Goal: Task Accomplishment & Management: Manage account settings

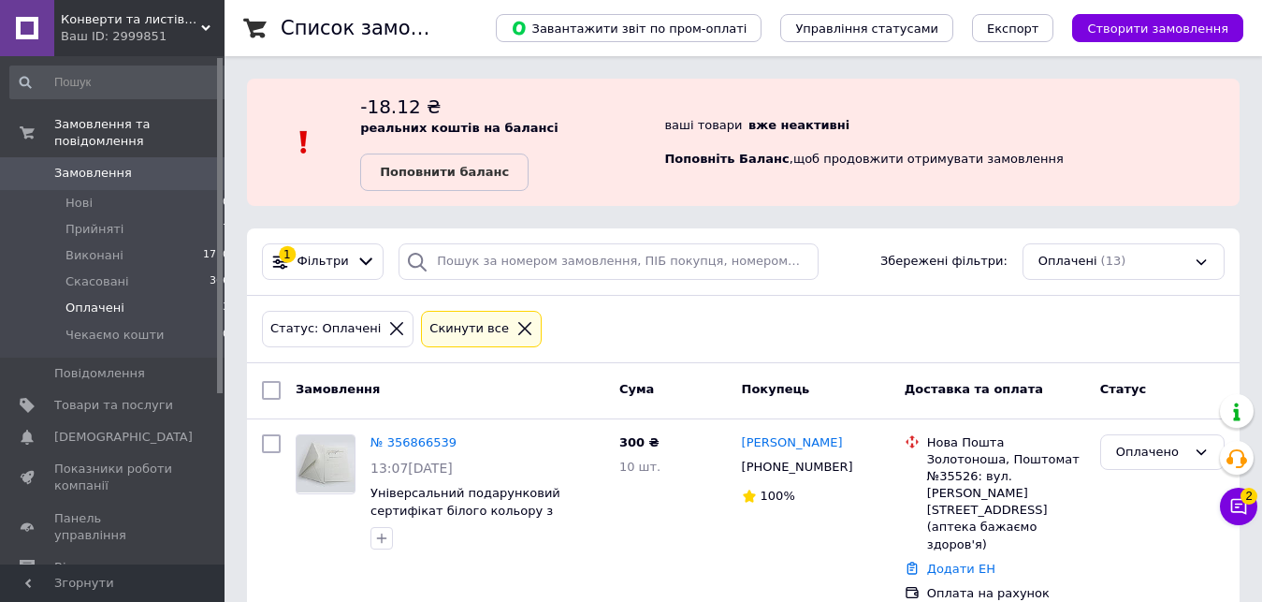
scroll to position [286, 0]
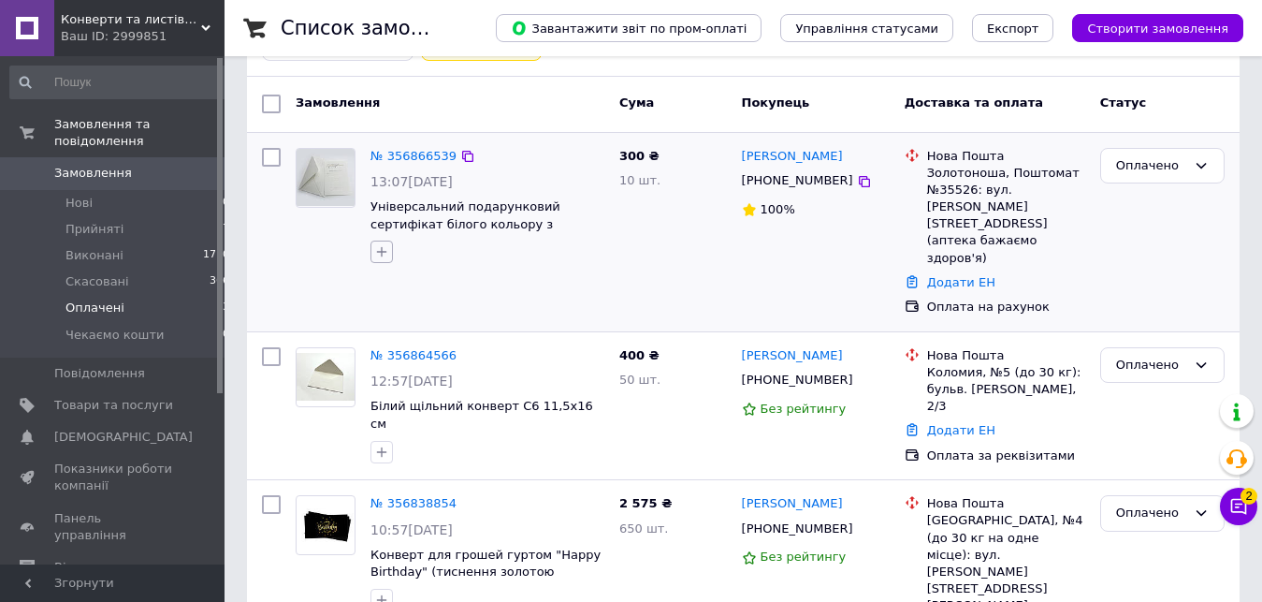
click at [377, 253] on icon "button" at bounding box center [381, 251] width 15 height 15
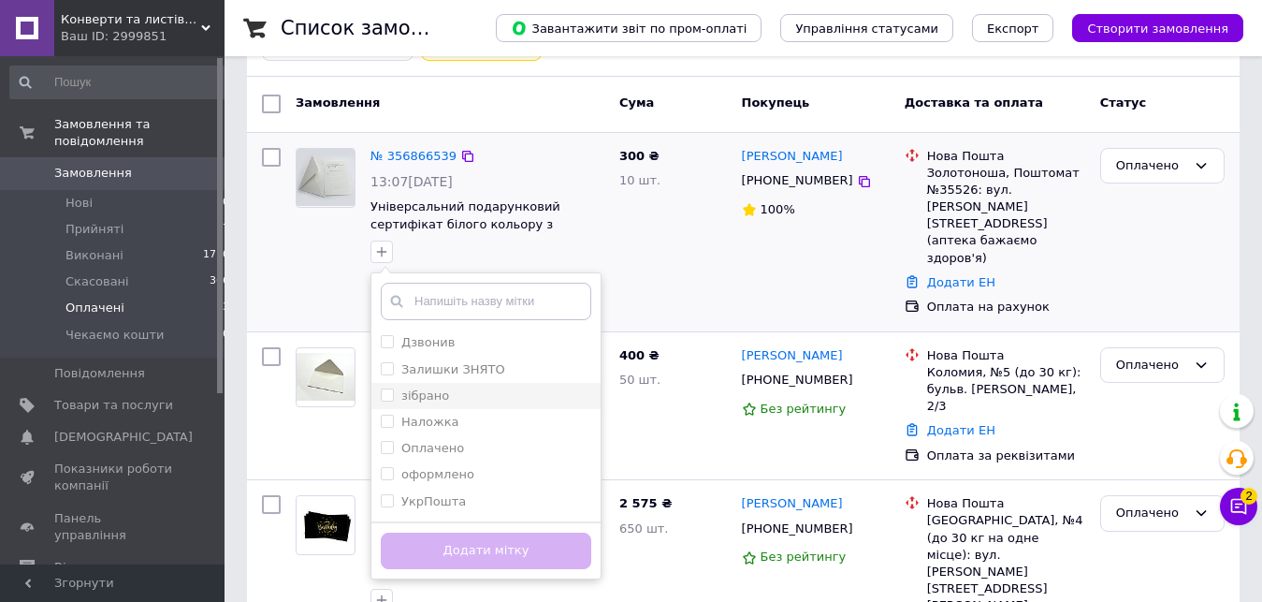
click at [381, 392] on input "зібрано" at bounding box center [387, 394] width 12 height 12
checkbox input "true"
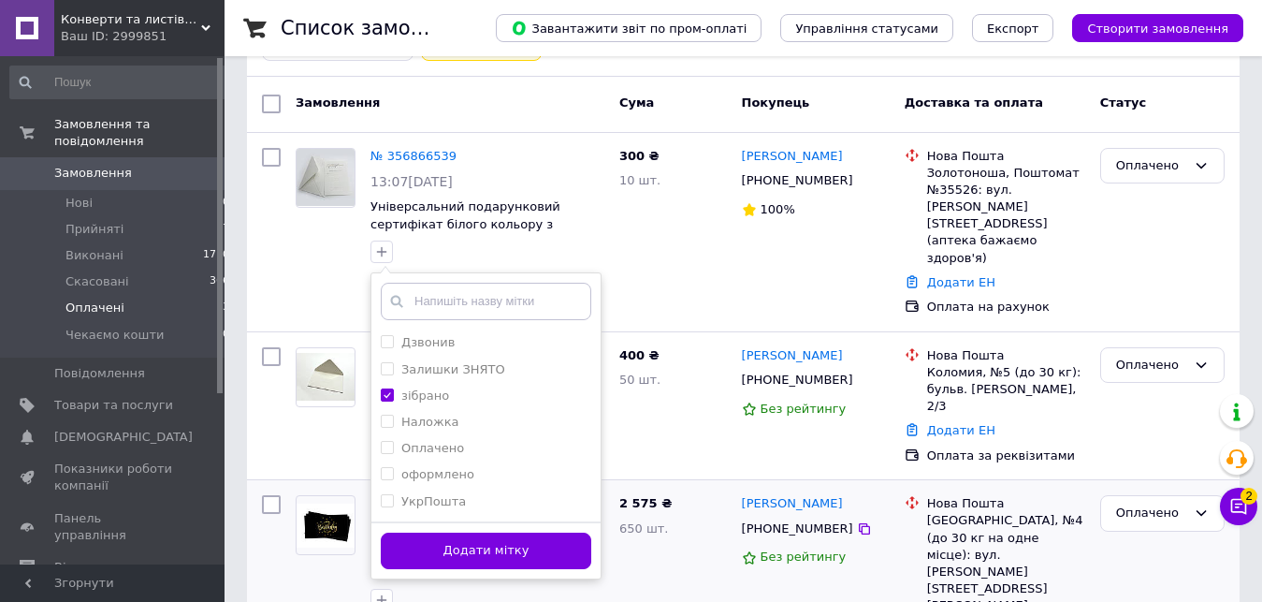
click at [474, 559] on button "Додати мітку" at bounding box center [486, 550] width 211 height 36
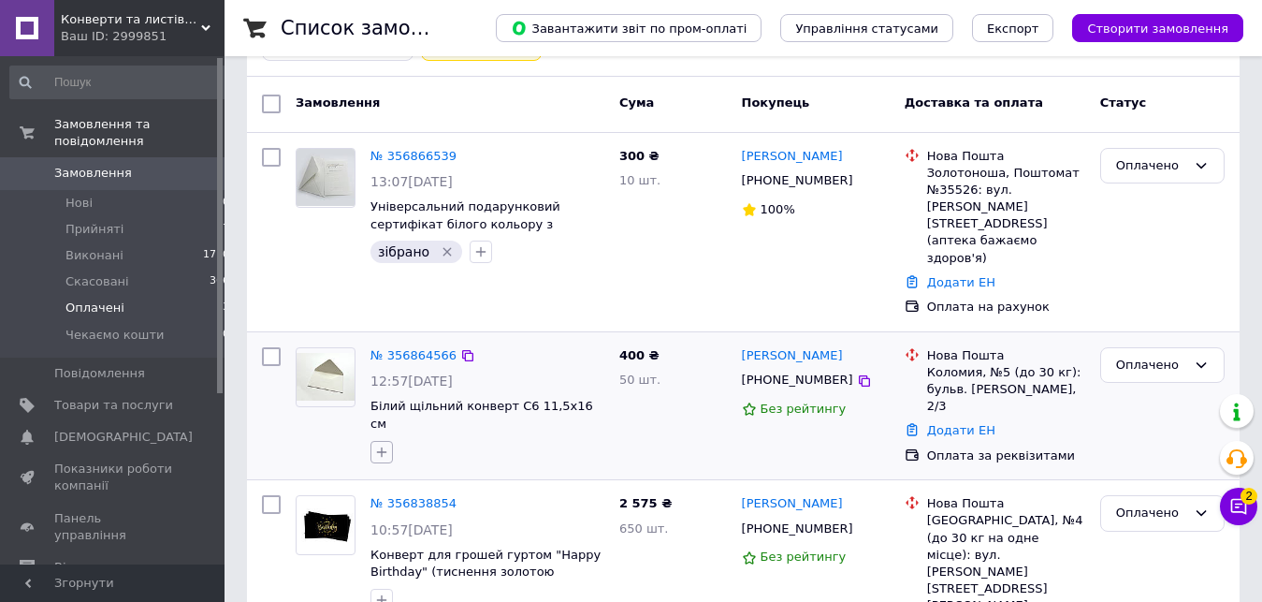
click at [384, 444] on icon "button" at bounding box center [381, 451] width 15 height 15
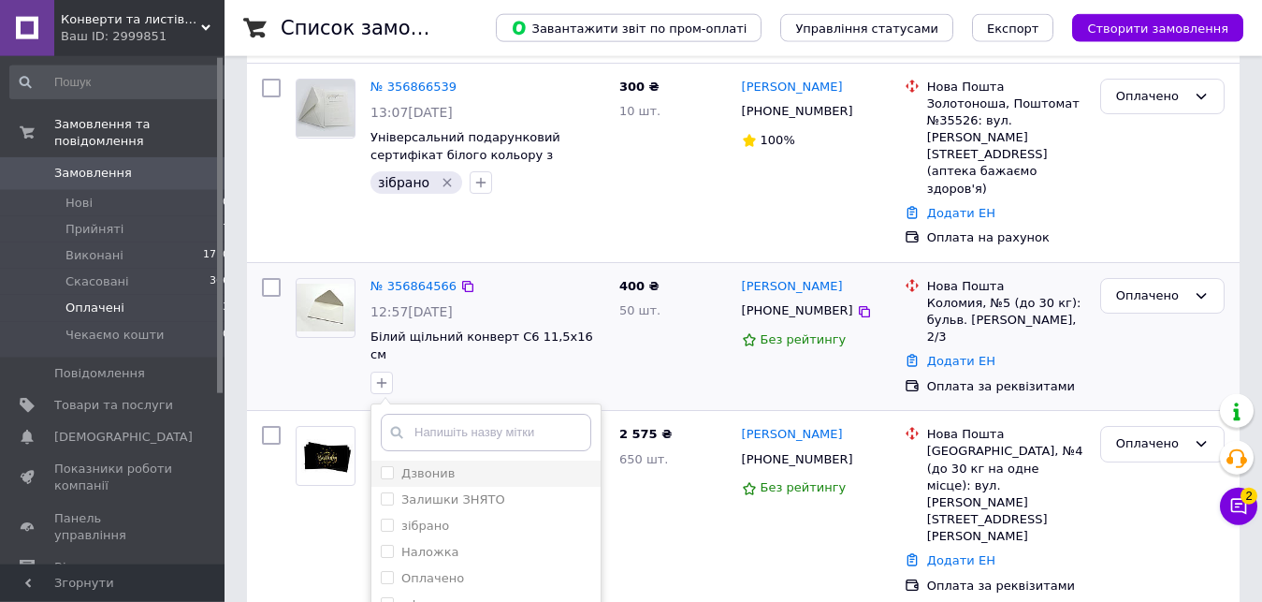
scroll to position [382, 0]
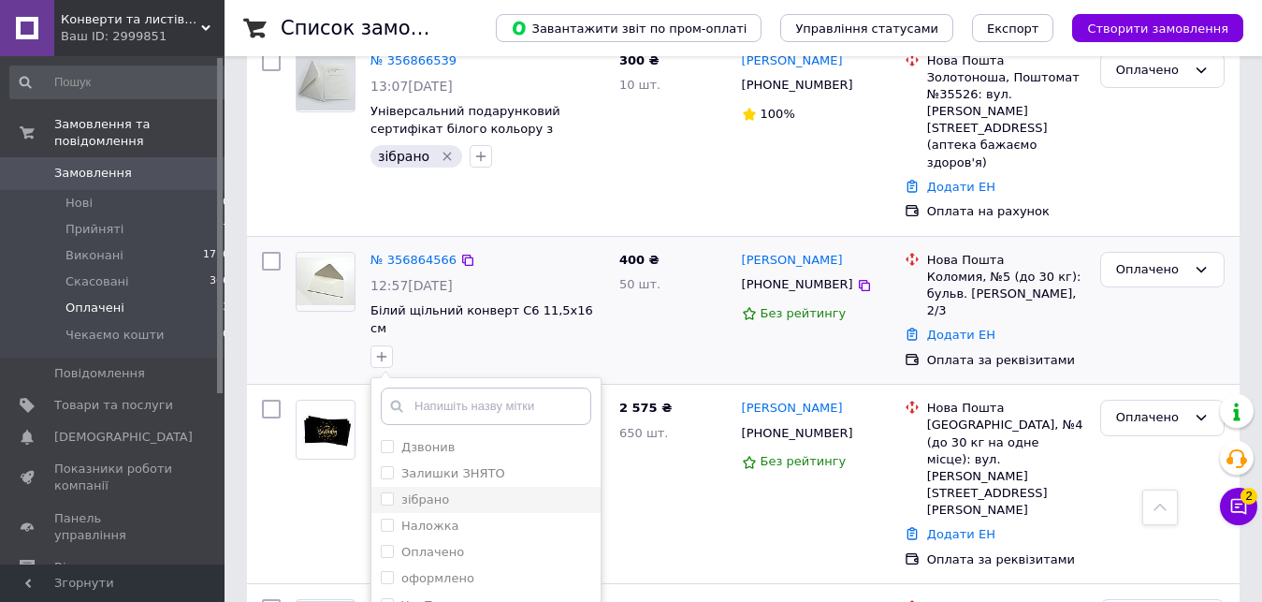
click at [388, 492] on input "зібрано" at bounding box center [387, 498] width 12 height 12
checkbox input "true"
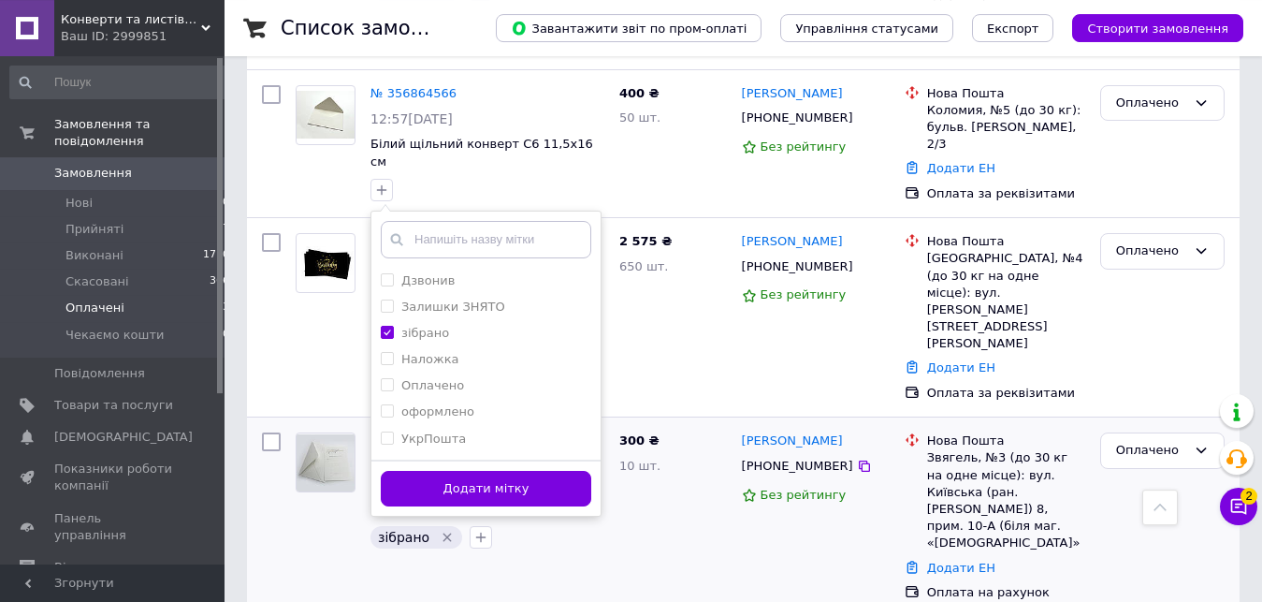
scroll to position [573, 0]
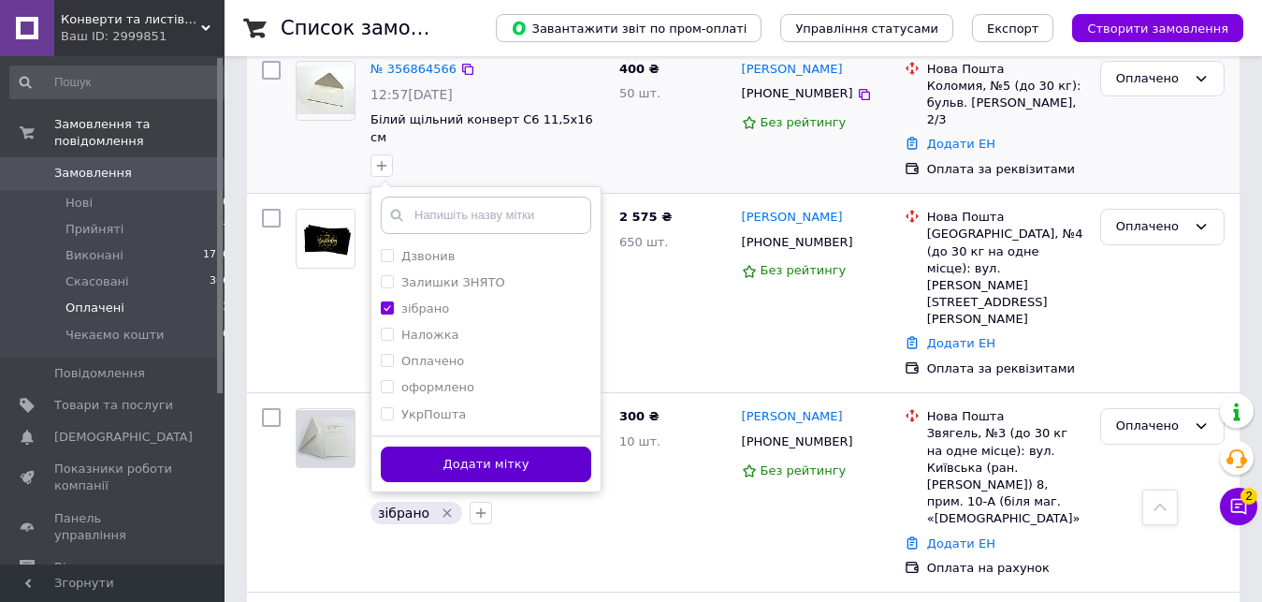
click at [511, 446] on button "Додати мітку" at bounding box center [486, 464] width 211 height 36
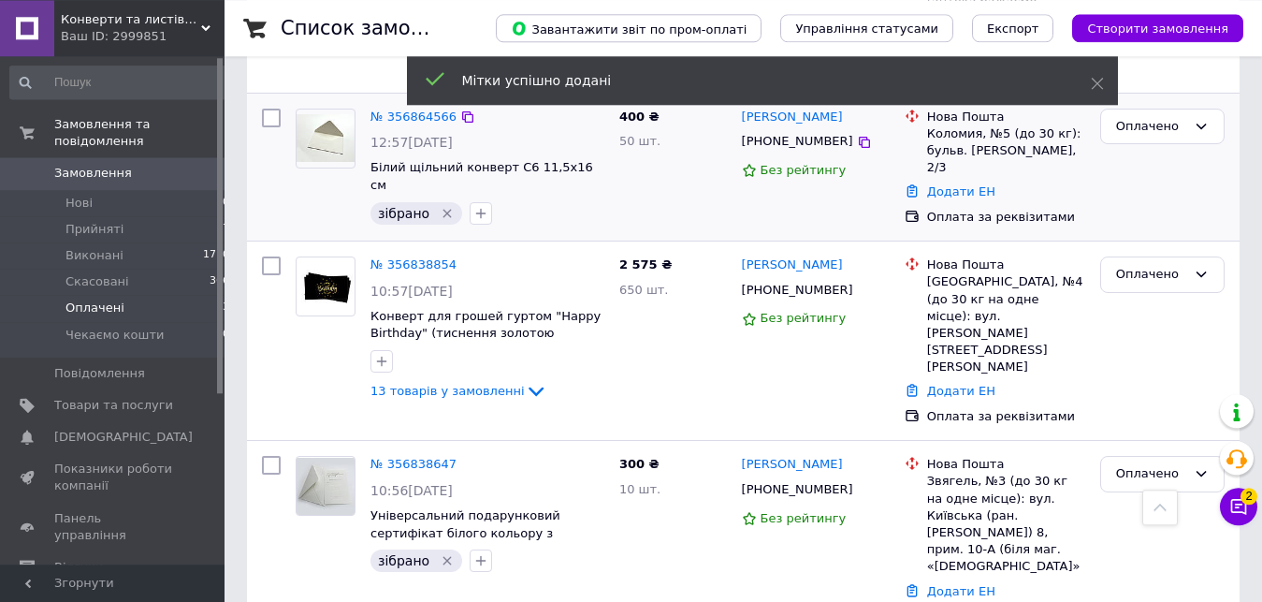
scroll to position [477, 0]
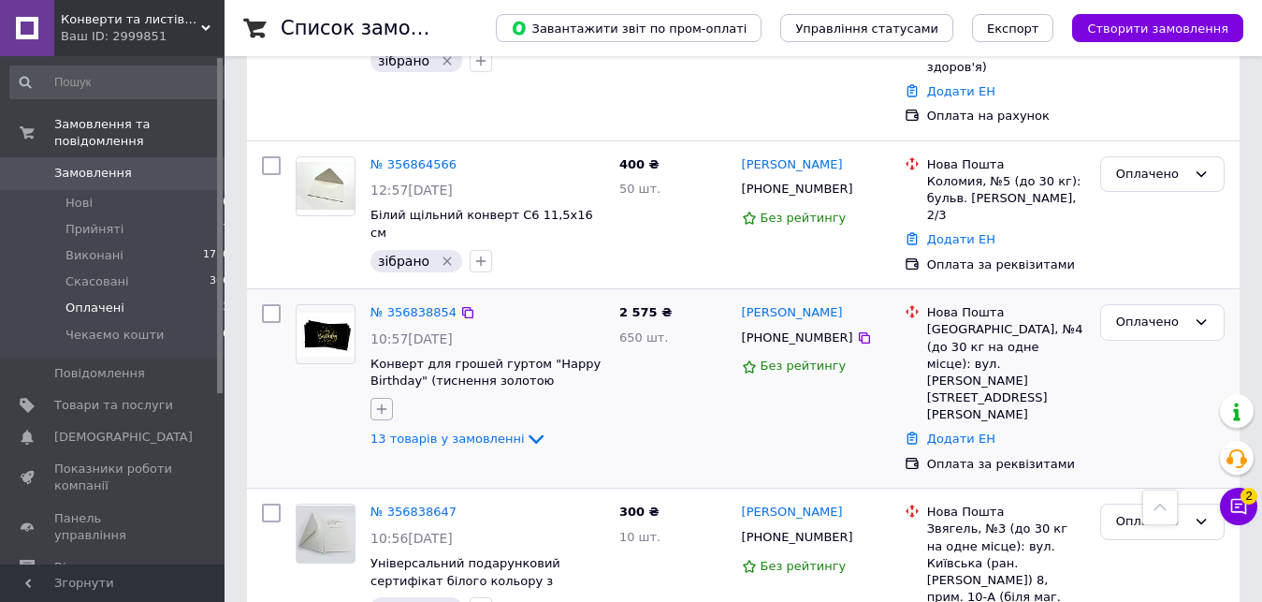
click at [371, 398] on button "button" at bounding box center [382, 409] width 22 height 22
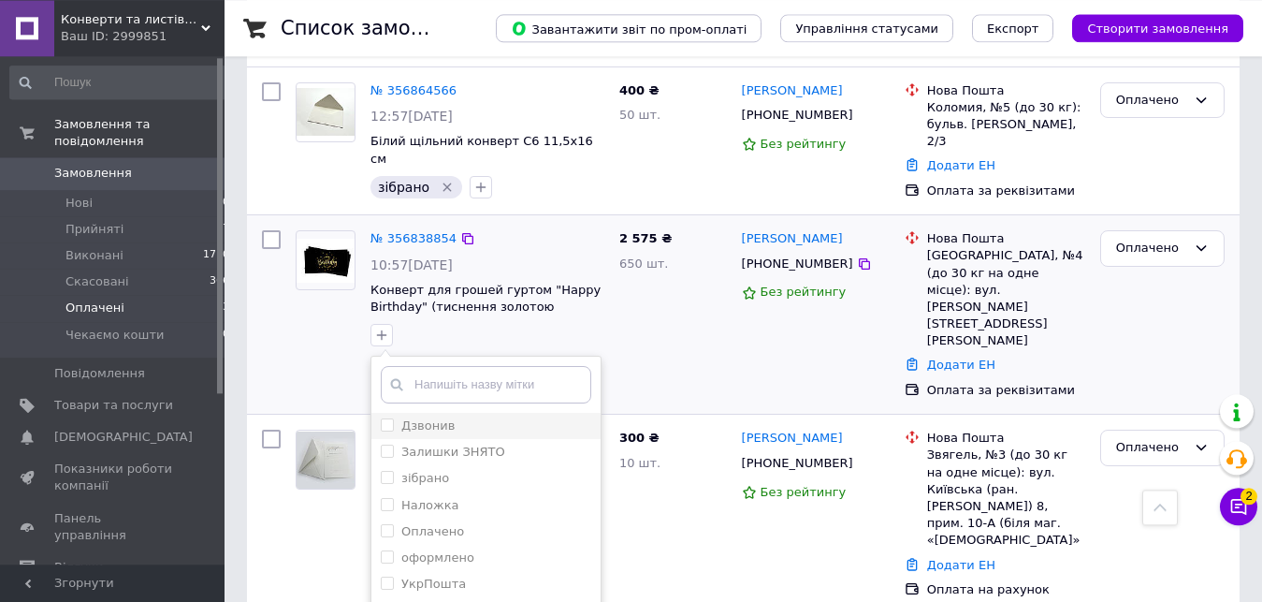
scroll to position [573, 0]
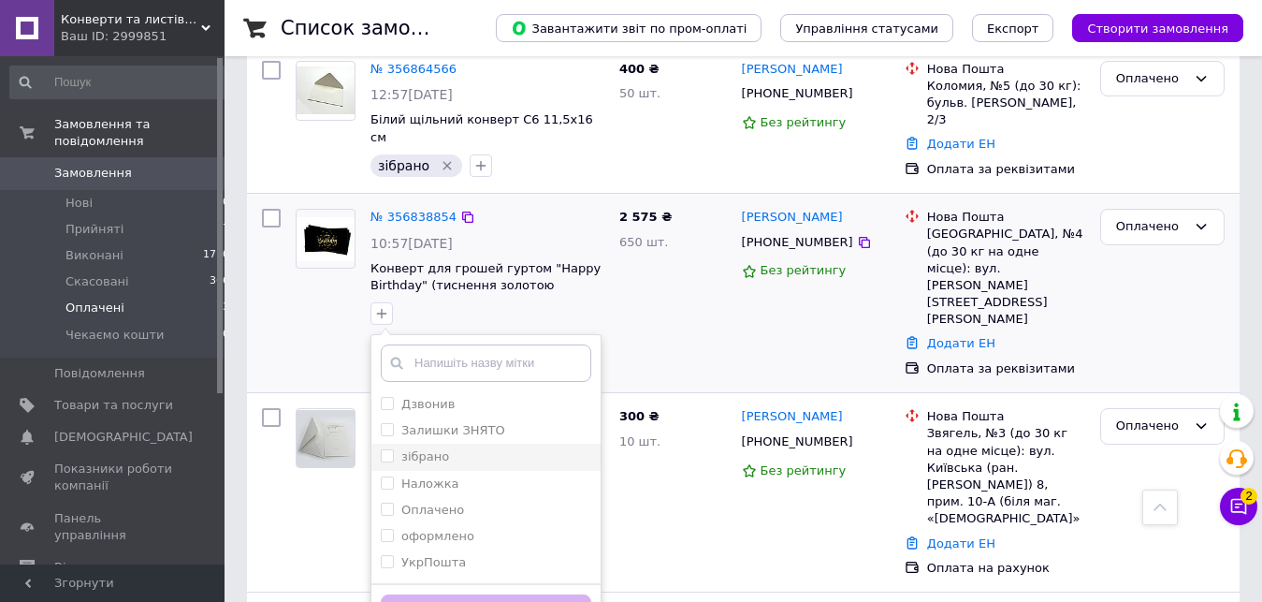
click at [380, 444] on li "зібрано" at bounding box center [485, 457] width 229 height 26
checkbox input "true"
click at [444, 594] on button "Додати мітку" at bounding box center [486, 612] width 211 height 36
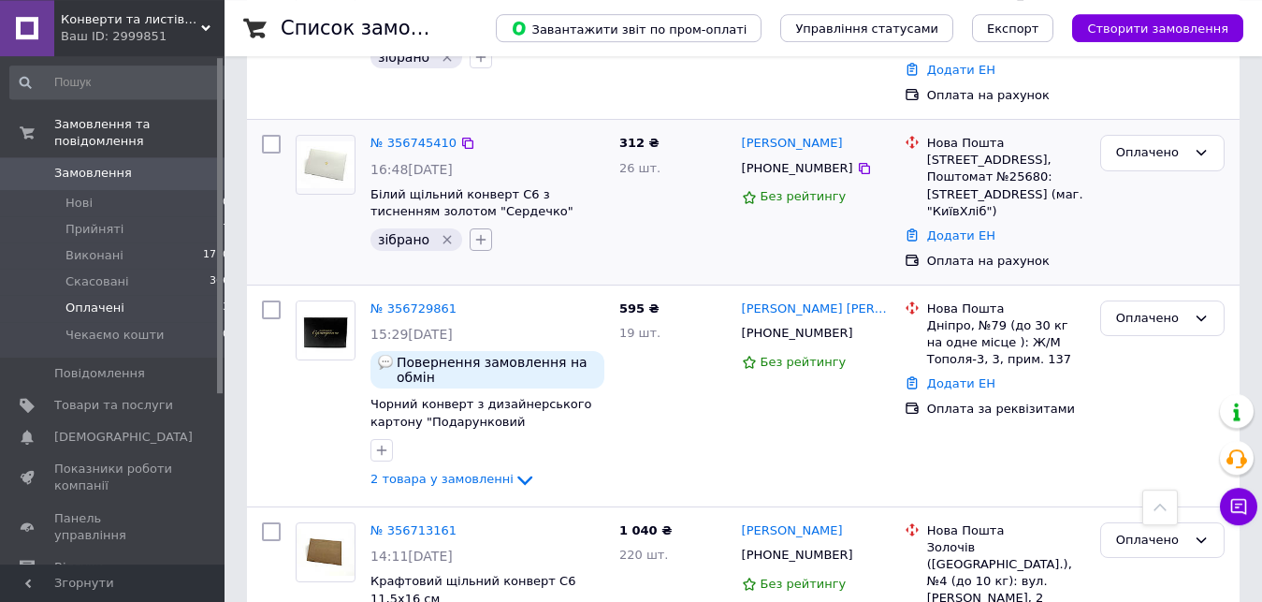
scroll to position [1622, 0]
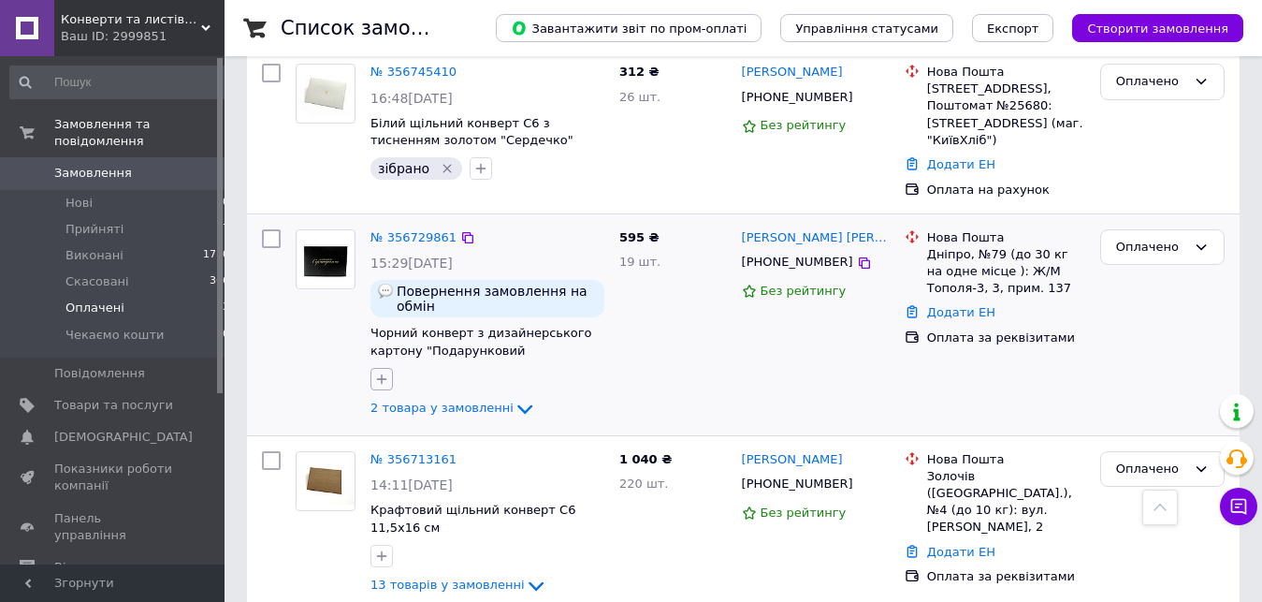
click at [382, 373] on icon "button" at bounding box center [382, 378] width 10 height 10
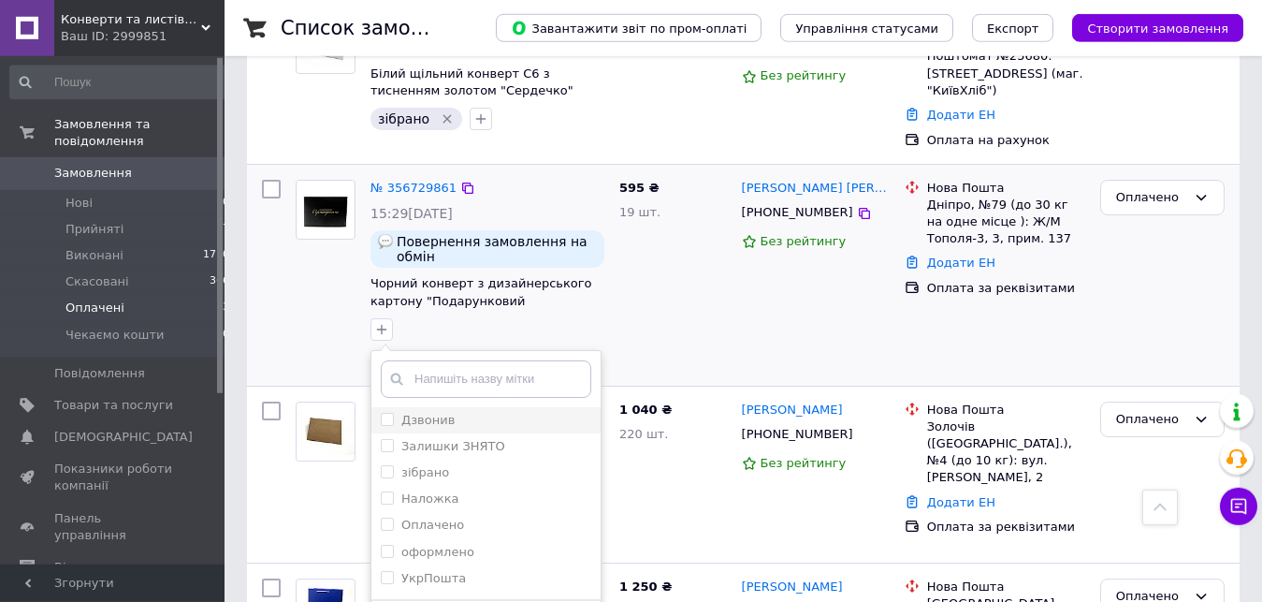
scroll to position [1718, 0]
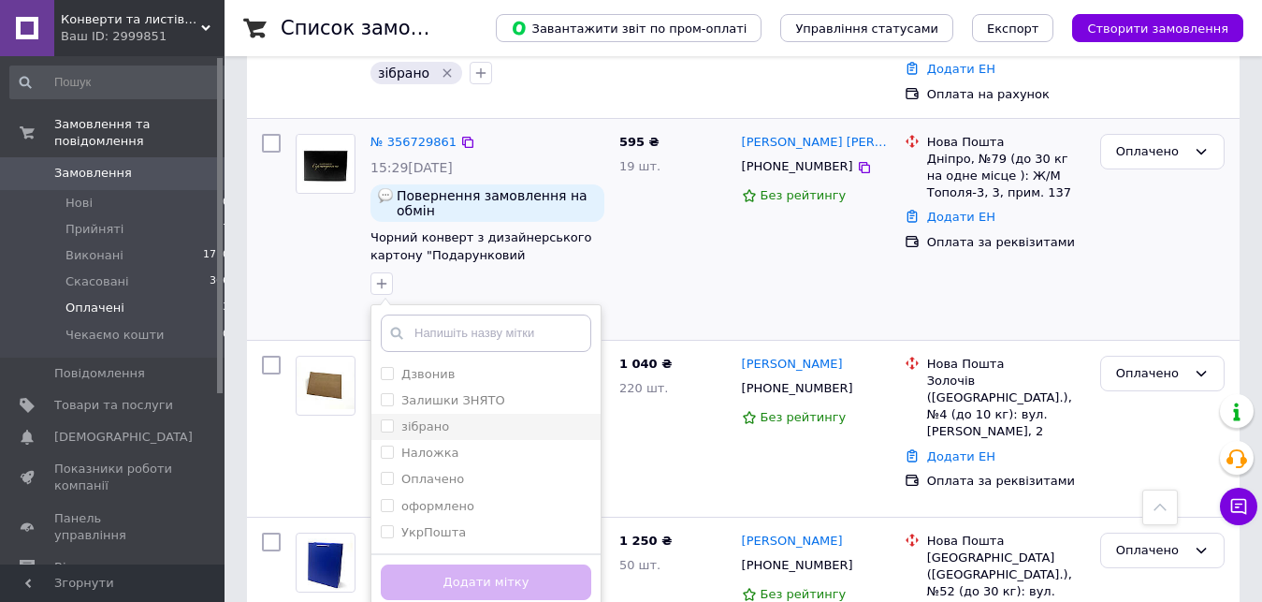
click at [395, 418] on label "зібрано" at bounding box center [415, 426] width 68 height 17
click at [393, 419] on input "зібрано" at bounding box center [387, 425] width 12 height 12
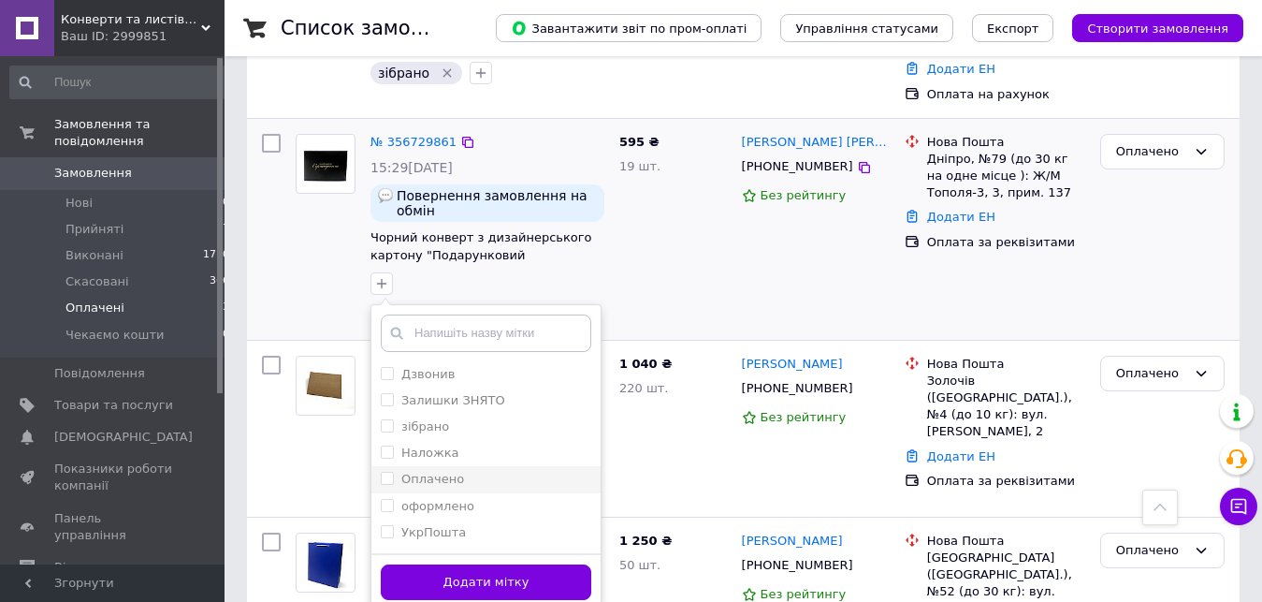
drag, startPoint x: 387, startPoint y: 297, endPoint x: 421, endPoint y: 342, distance: 56.1
click at [389, 419] on input "зібрано" at bounding box center [387, 425] width 12 height 12
checkbox input "true"
click at [473, 564] on button "Додати мітку" at bounding box center [486, 582] width 211 height 36
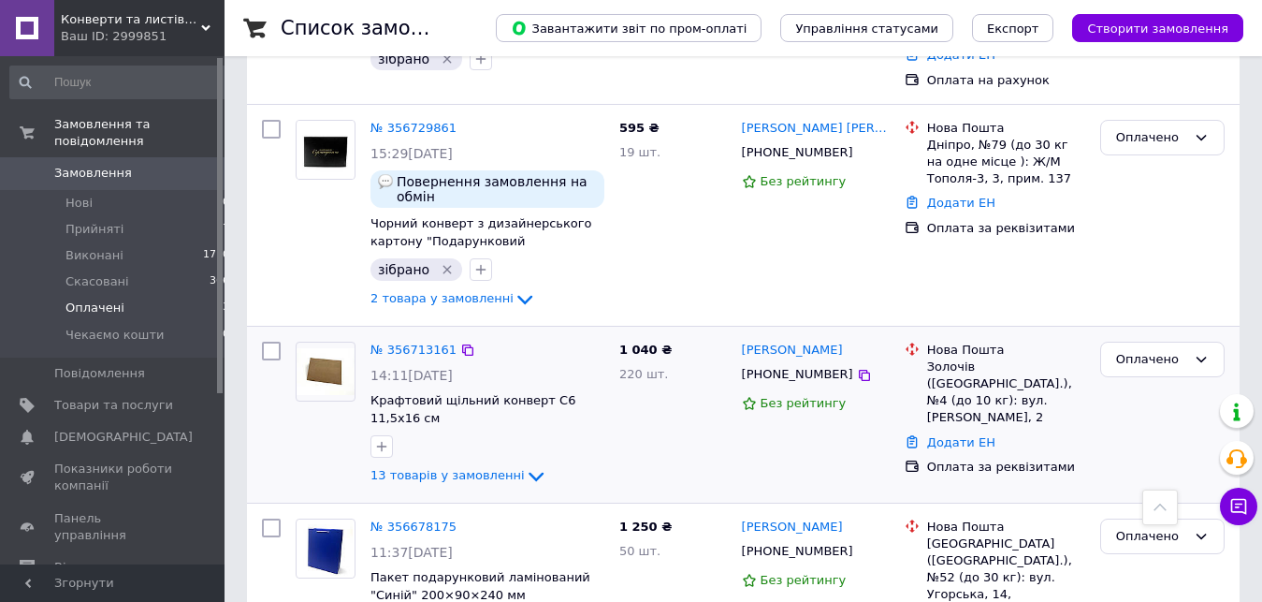
scroll to position [1694, 0]
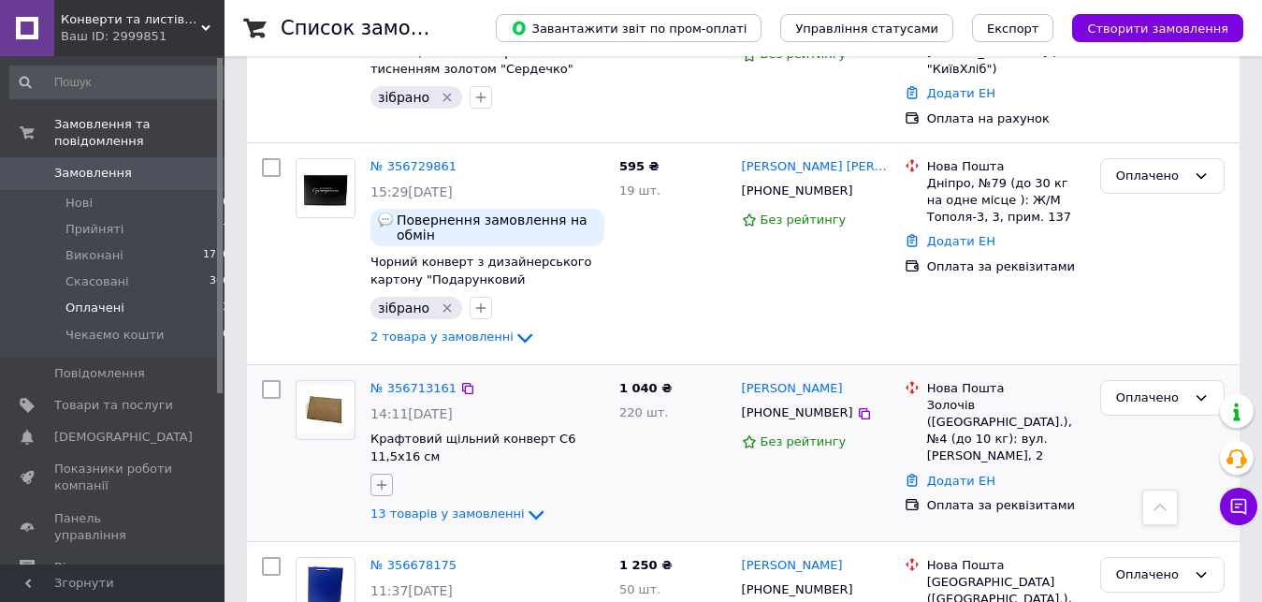
click at [381, 477] on icon "button" at bounding box center [381, 484] width 15 height 15
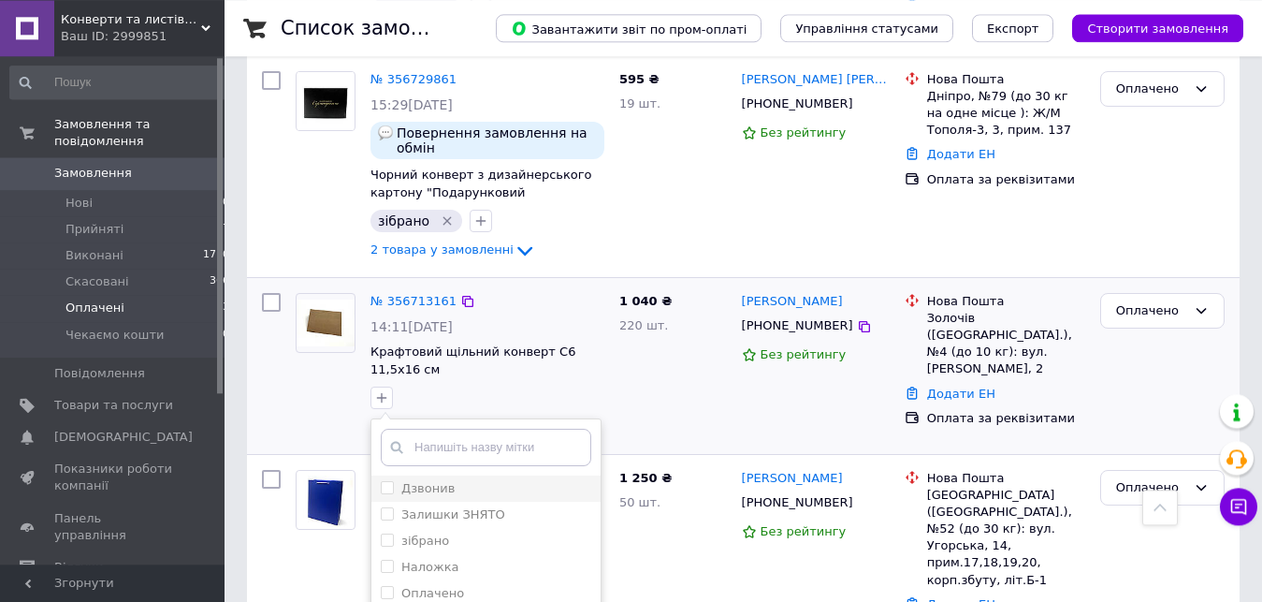
scroll to position [1789, 0]
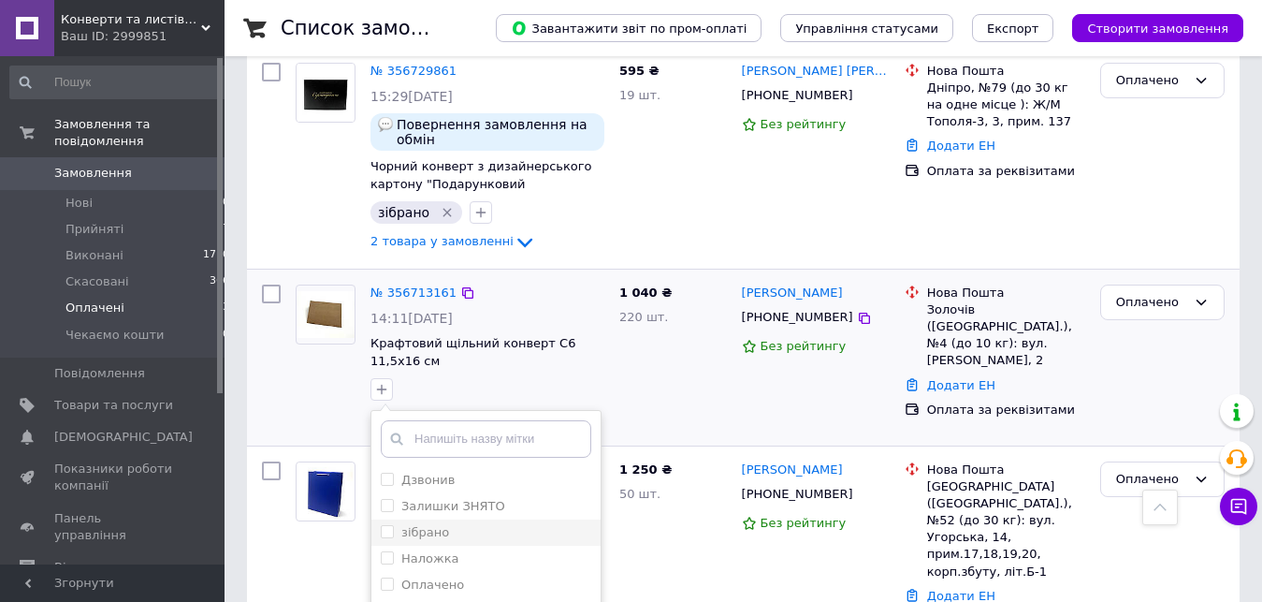
click at [386, 525] on input "зібрано" at bounding box center [387, 531] width 12 height 12
checkbox input "true"
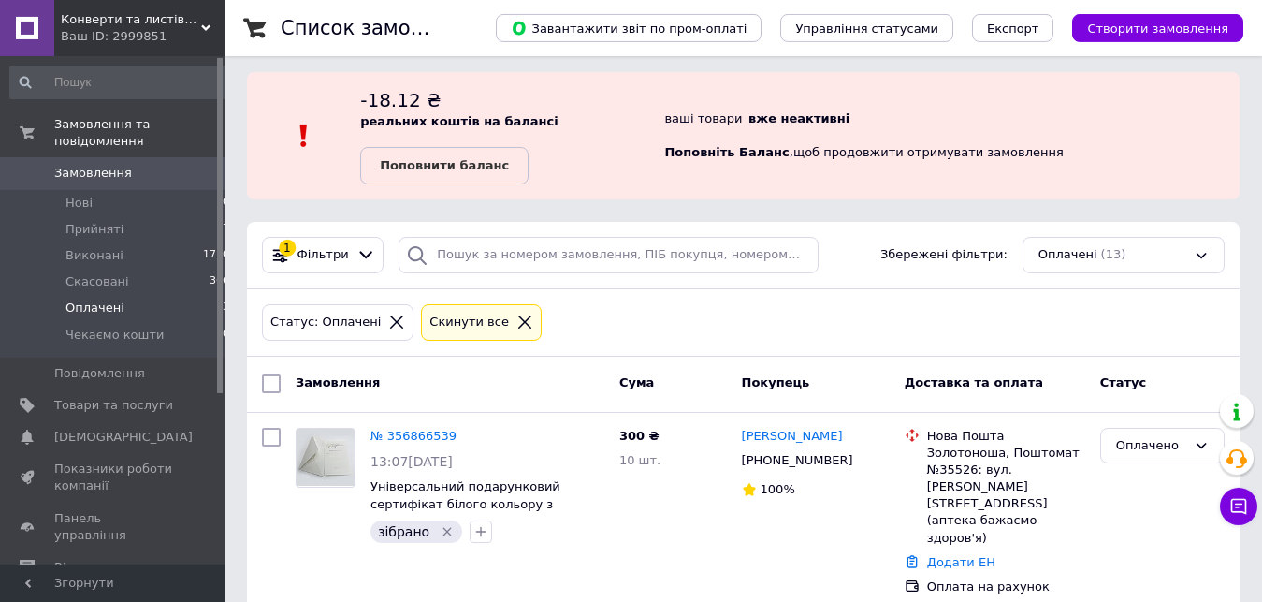
scroll to position [0, 0]
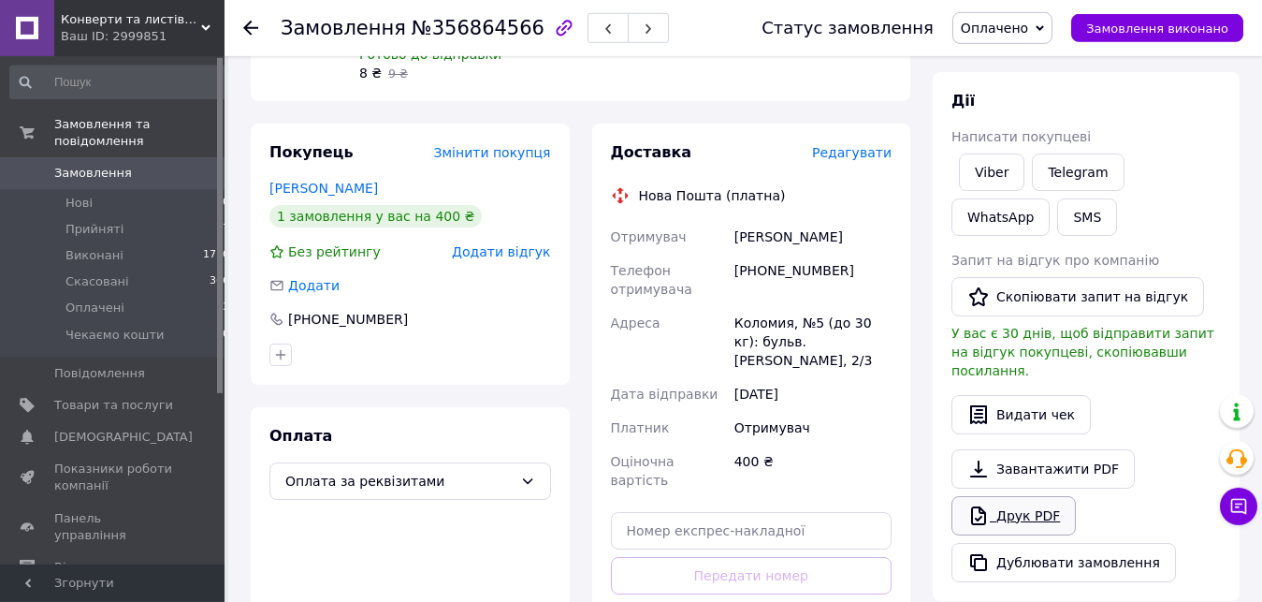
scroll to position [286, 0]
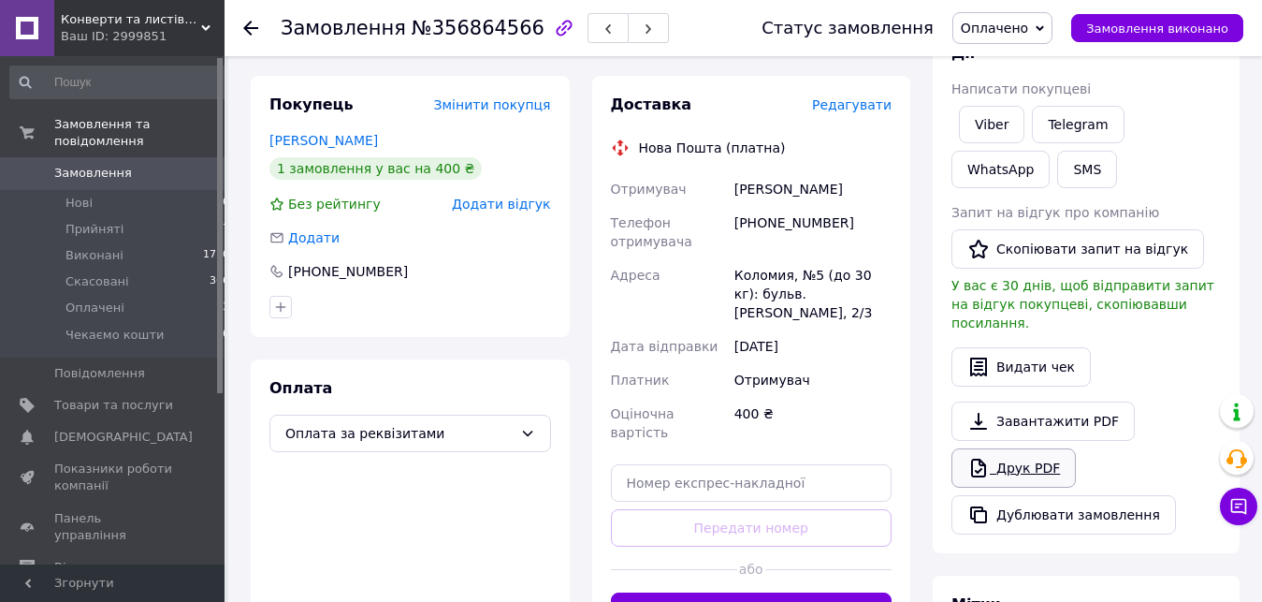
click at [1034, 448] on link "Друк PDF" at bounding box center [1014, 467] width 124 height 39
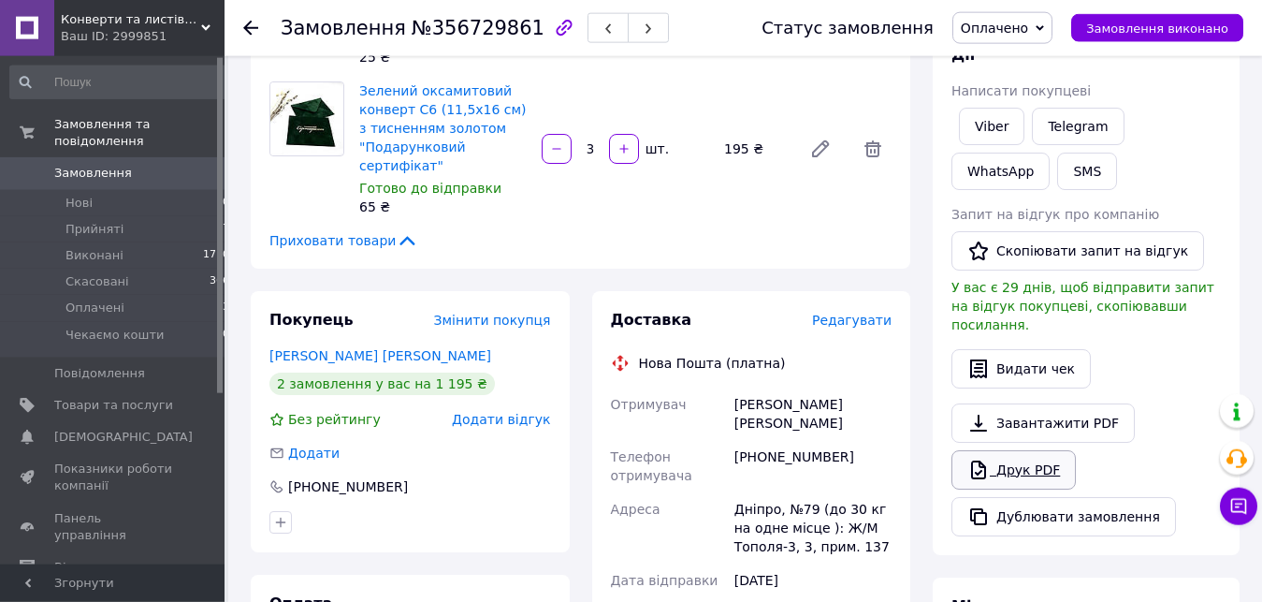
scroll to position [286, 0]
click at [1033, 456] on link "Друк PDF" at bounding box center [1014, 467] width 124 height 39
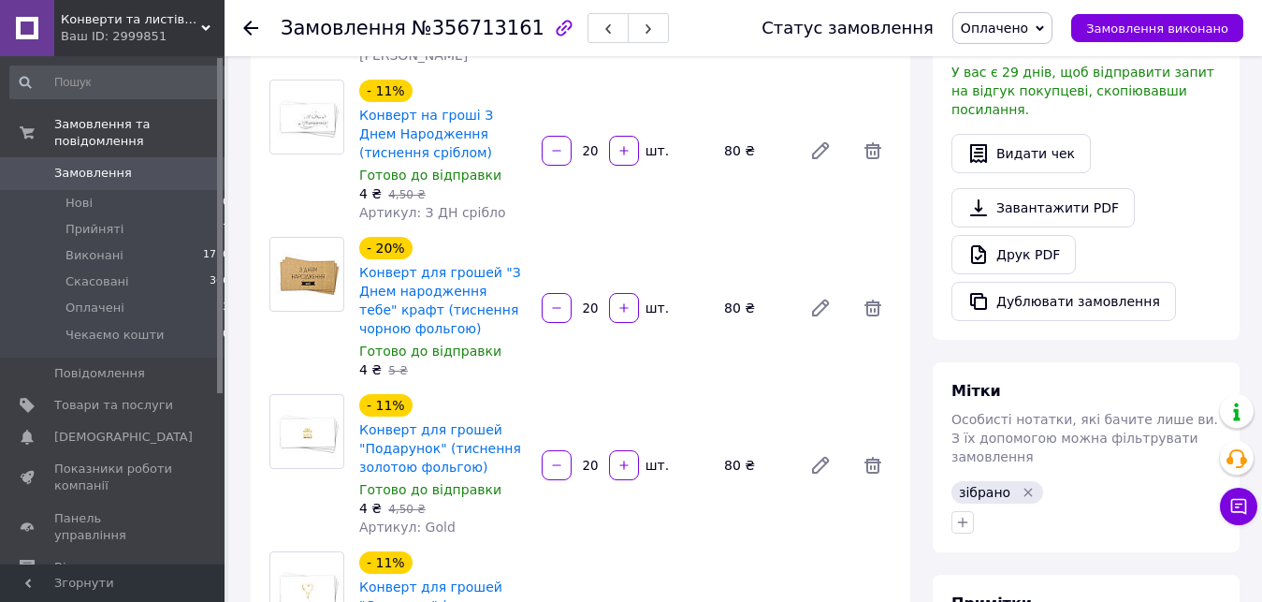
scroll to position [477, 0]
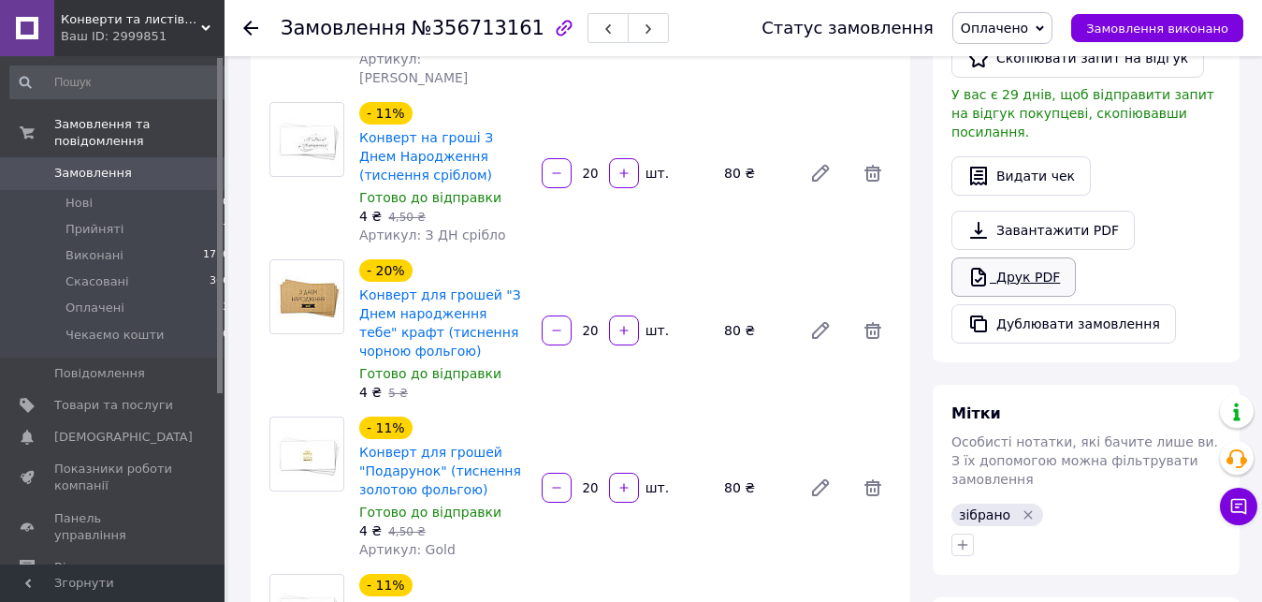
click at [1026, 259] on link "Друк PDF" at bounding box center [1014, 276] width 124 height 39
